Goal: Task Accomplishment & Management: Use online tool/utility

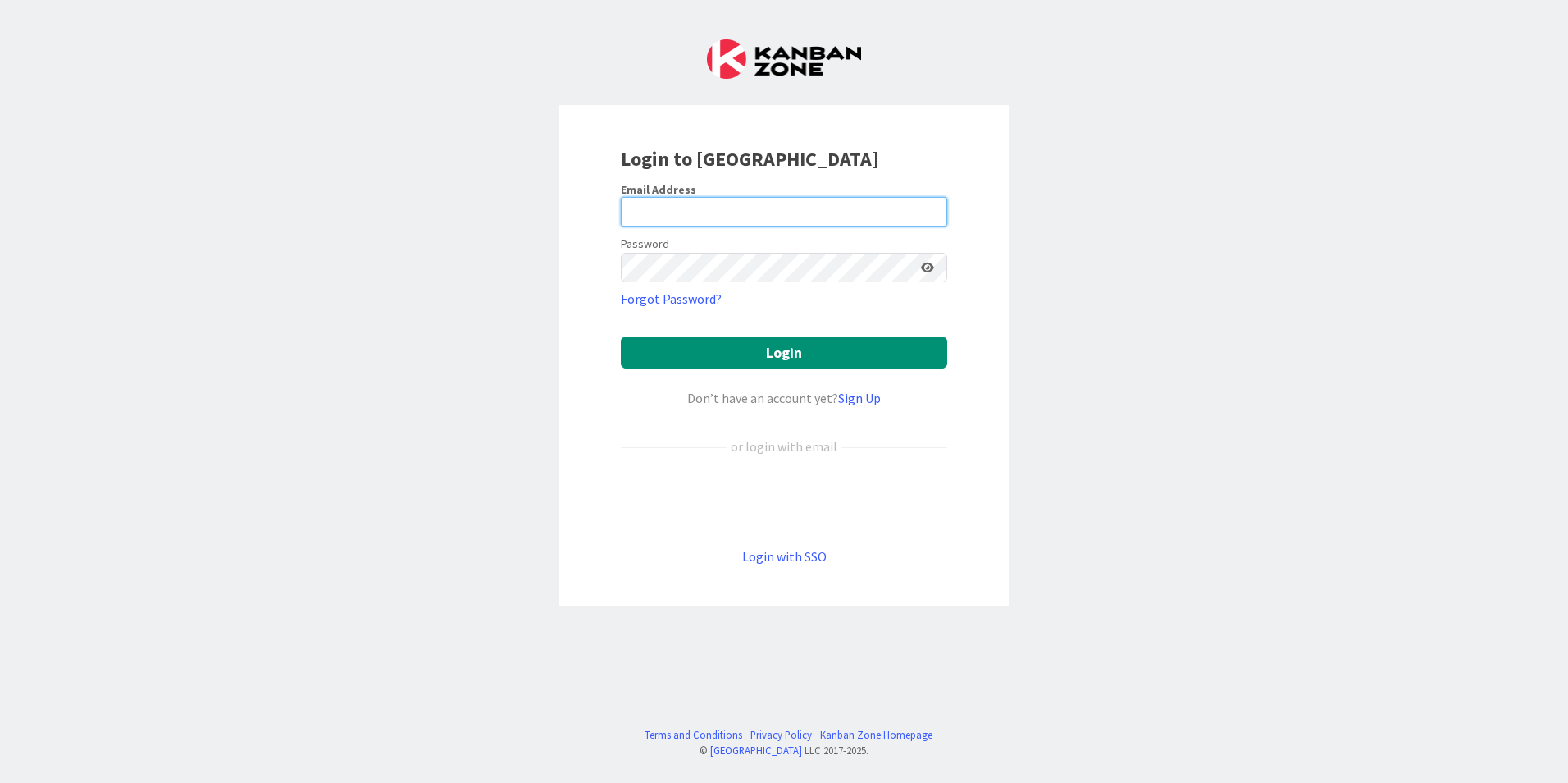
click at [713, 202] on input "email" at bounding box center [784, 211] width 326 height 30
type input "[PERSON_NAME][EMAIL_ADDRESS][DOMAIN_NAME]"
click at [621, 337] on button "Login" at bounding box center [784, 352] width 326 height 32
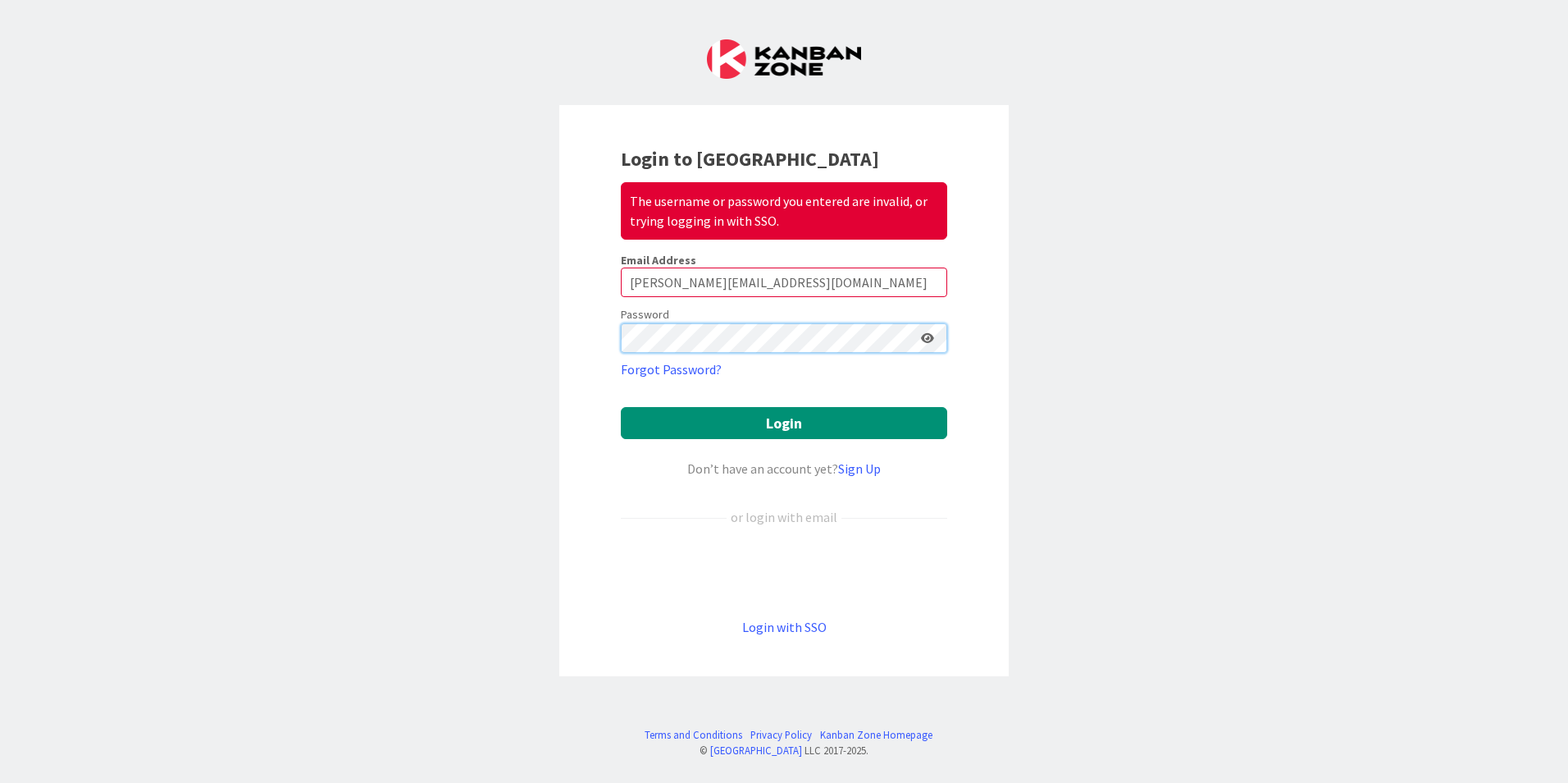
click at [444, 337] on div "Login to Kanban Zone The username or password you entered are invalid, or tryin…" at bounding box center [784, 391] width 1568 height 783
click at [621, 407] on button "Login" at bounding box center [784, 422] width 326 height 32
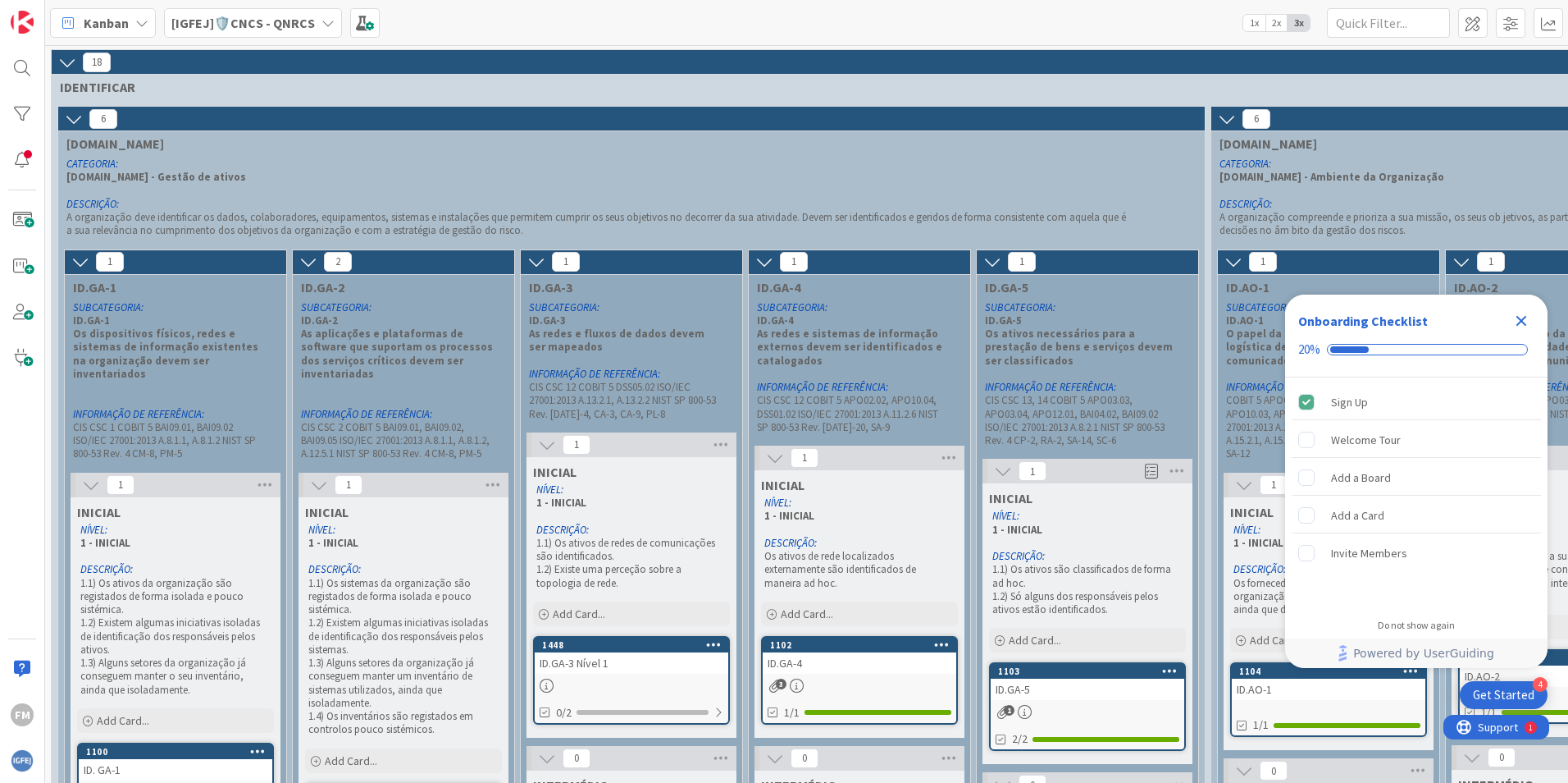
click at [1519, 317] on icon "Close Checklist" at bounding box center [1521, 320] width 11 height 11
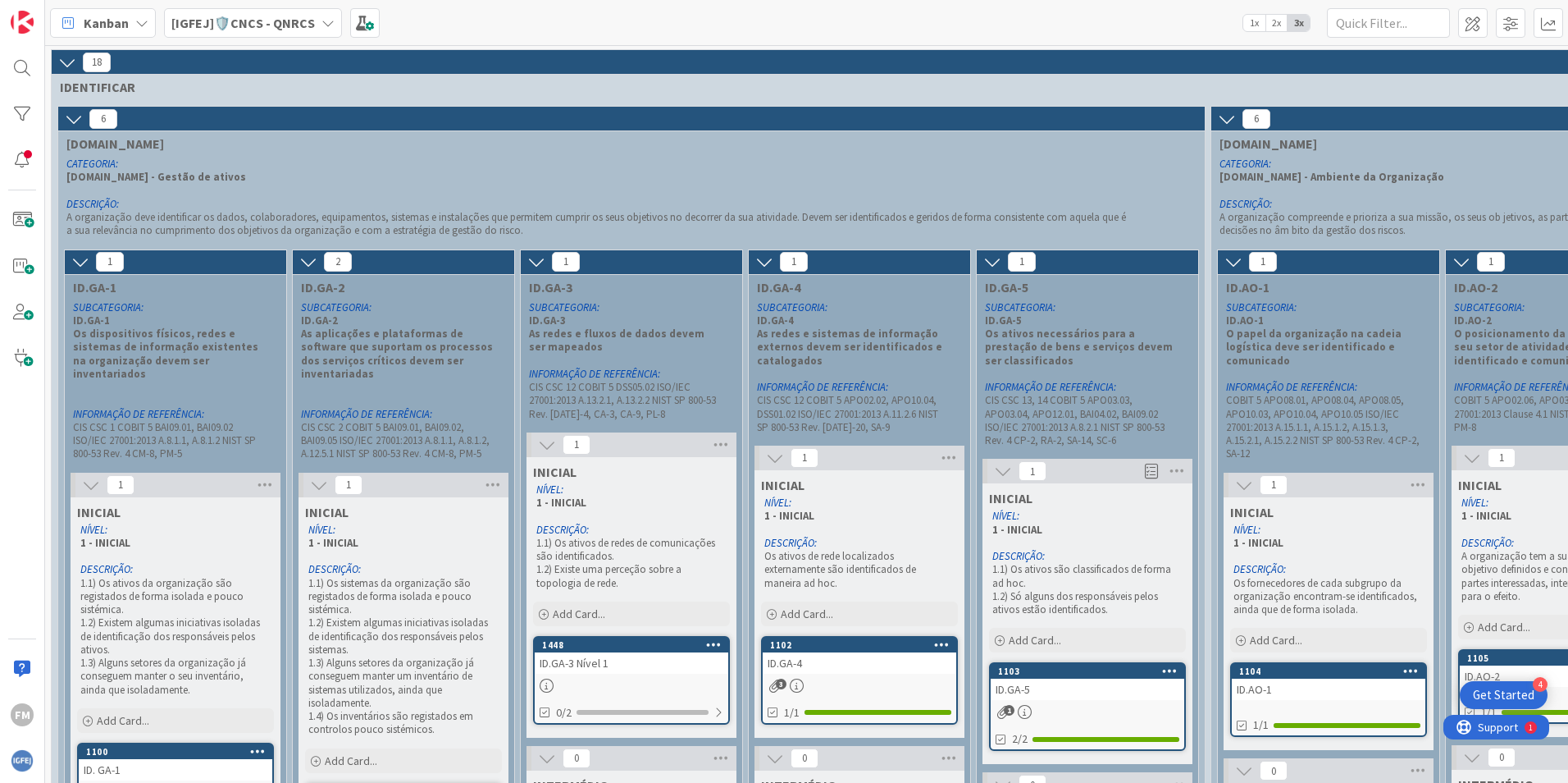
click at [248, 19] on b "[IGFEJ]🛡️CNCS - QNRCS" at bounding box center [243, 22] width 143 height 16
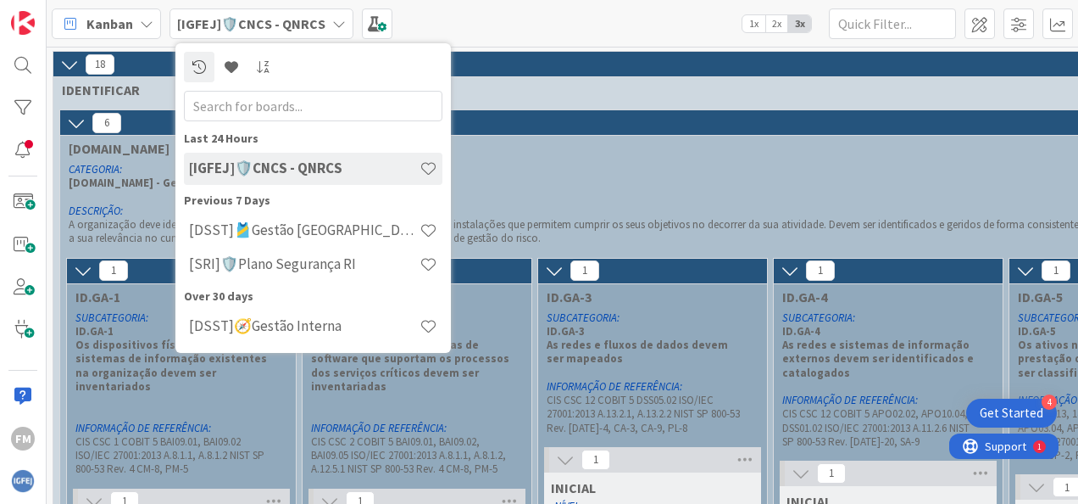
click at [635, 159] on div "CATEGORIA: [DOMAIN_NAME] - Gestão de ativos DESCRIÇÃO: A organização deve ident…" at bounding box center [616, 204] width 1102 height 90
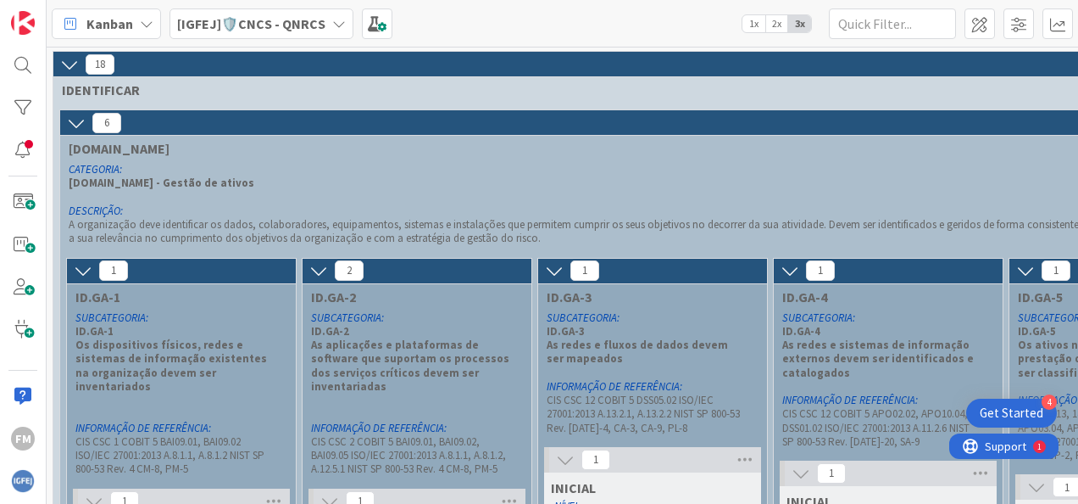
click at [213, 19] on b "[IGFEJ]🛡️CNCS - QNRCS" at bounding box center [251, 23] width 148 height 17
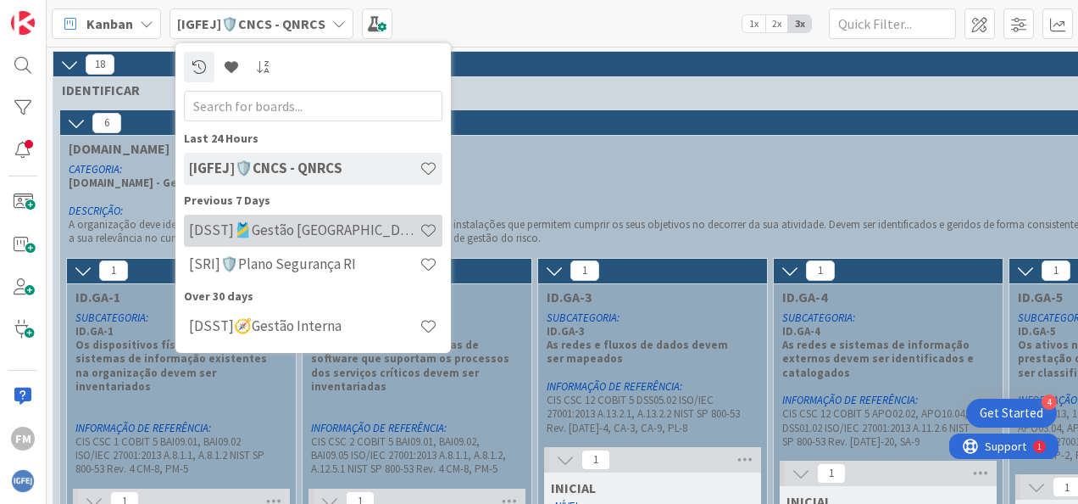
click at [295, 236] on h4 "[DSST]🎽Gestão [GEOGRAPHIC_DATA]" at bounding box center [304, 229] width 231 height 17
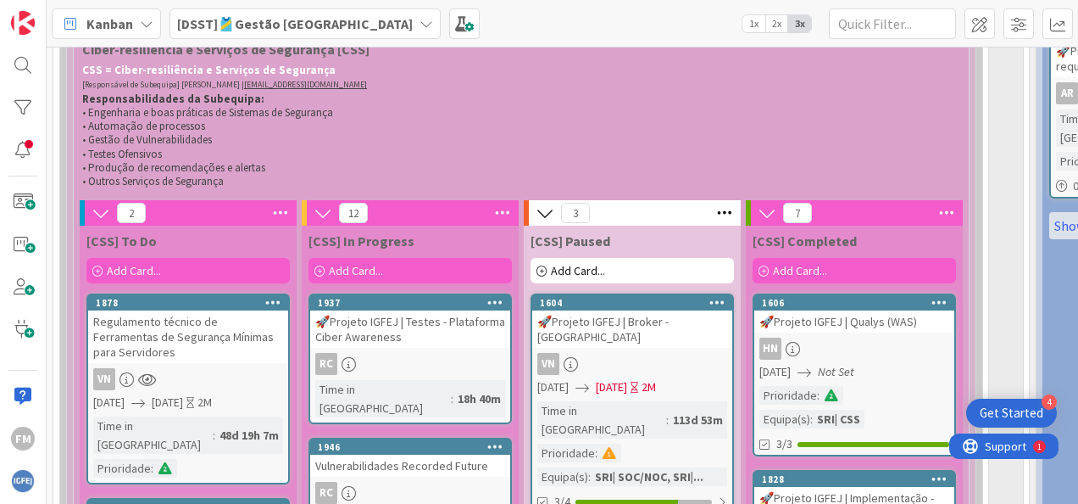
scroll to position [2267, 0]
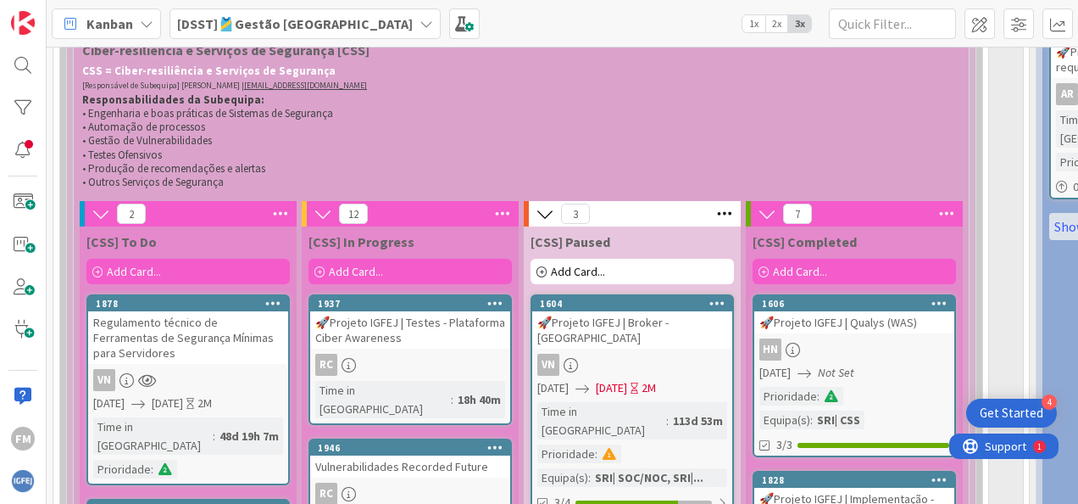
click at [153, 311] on div "Regulamento técnico de Ferramentas de Segurança Mínimas para Servidores" at bounding box center [188, 337] width 200 height 53
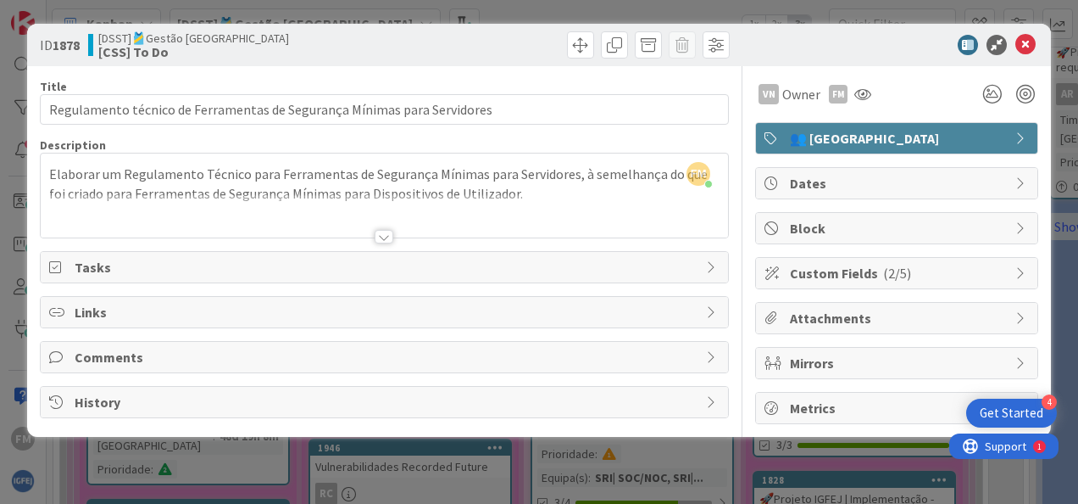
click at [385, 236] on div at bounding box center [384, 237] width 19 height 14
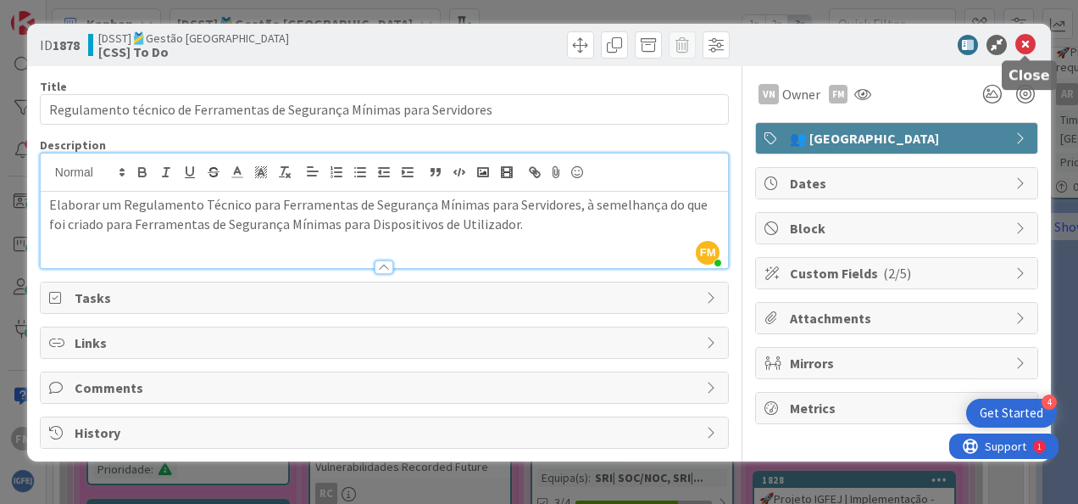
click at [1028, 40] on icon at bounding box center [1025, 45] width 20 height 20
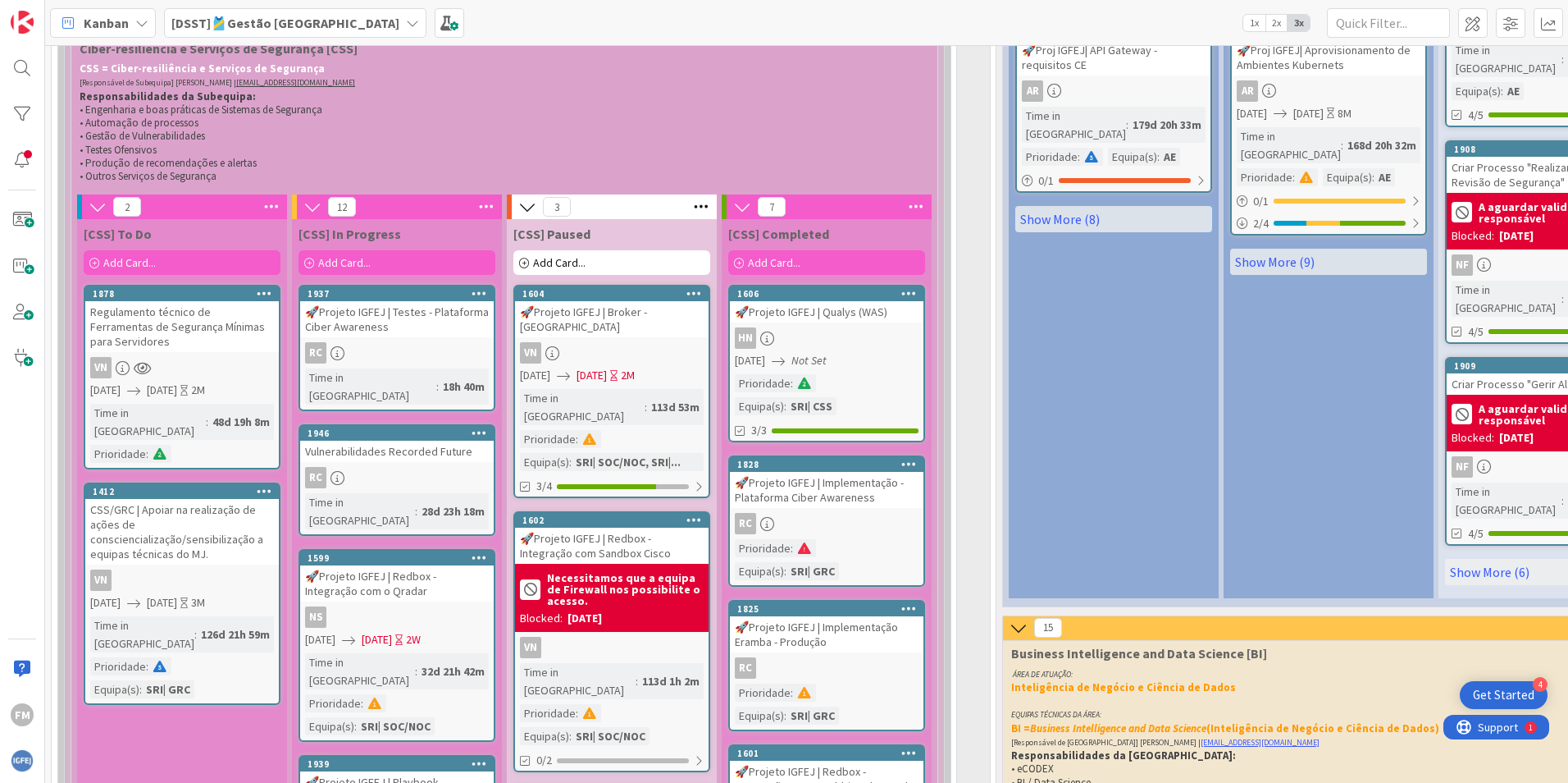
scroll to position [2194, 0]
